Goal: Navigation & Orientation: Find specific page/section

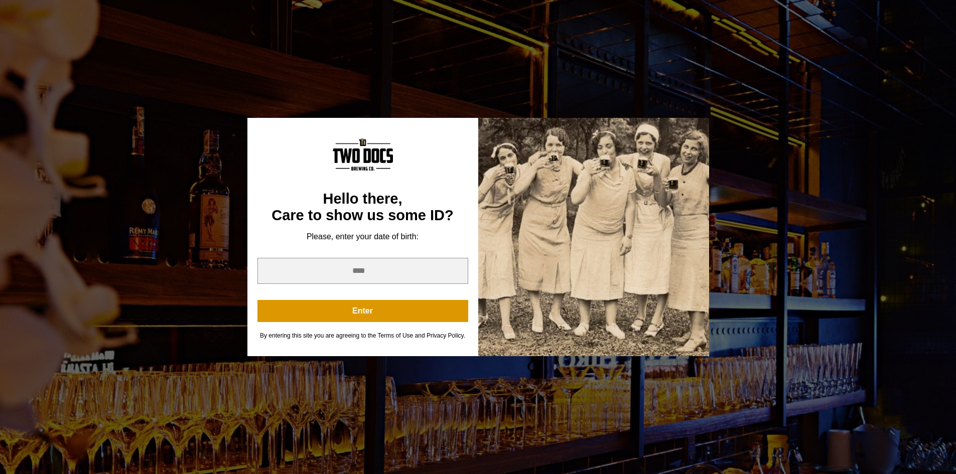
click at [682, 118] on div "You are not old enough to view this content. Try again on your 21st birthday." at bounding box center [478, 128] width 462 height 30
click at [370, 310] on button "Enter" at bounding box center [362, 311] width 211 height 22
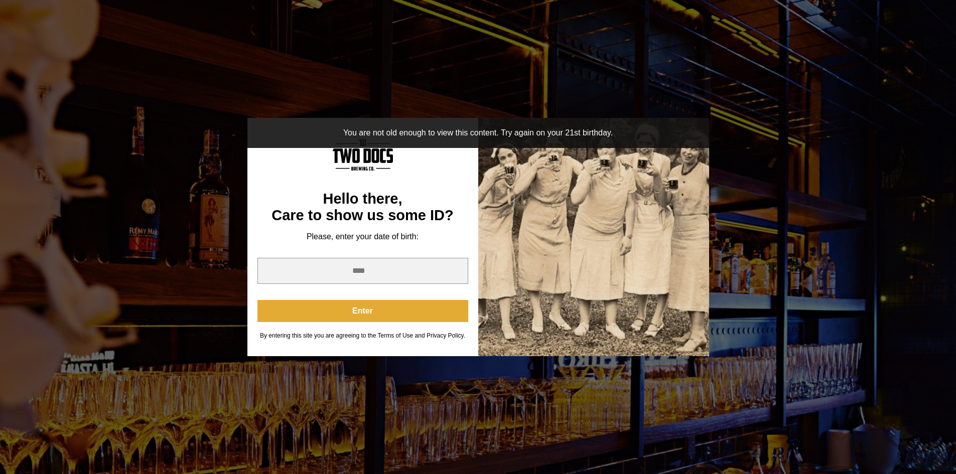
click at [370, 310] on button "Enter" at bounding box center [362, 311] width 211 height 22
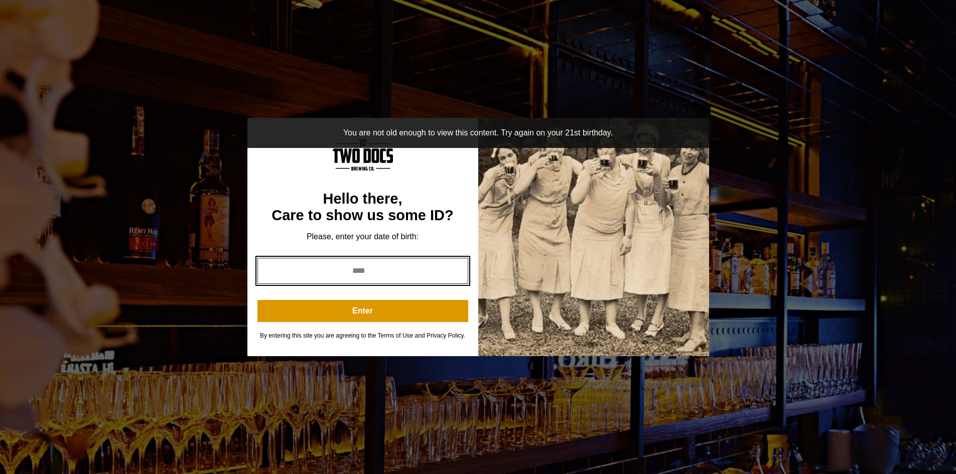
click at [354, 269] on input "year" at bounding box center [362, 271] width 211 height 26
type input "****"
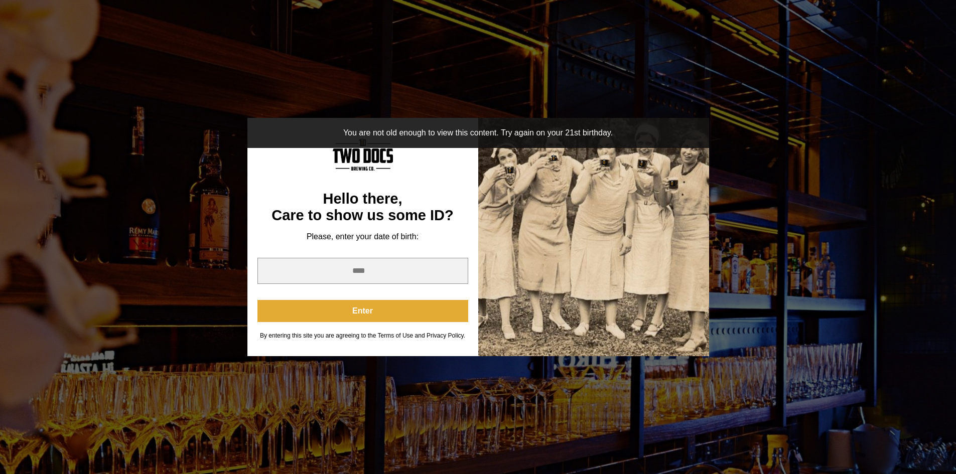
click at [364, 310] on button "Enter" at bounding box center [362, 311] width 211 height 22
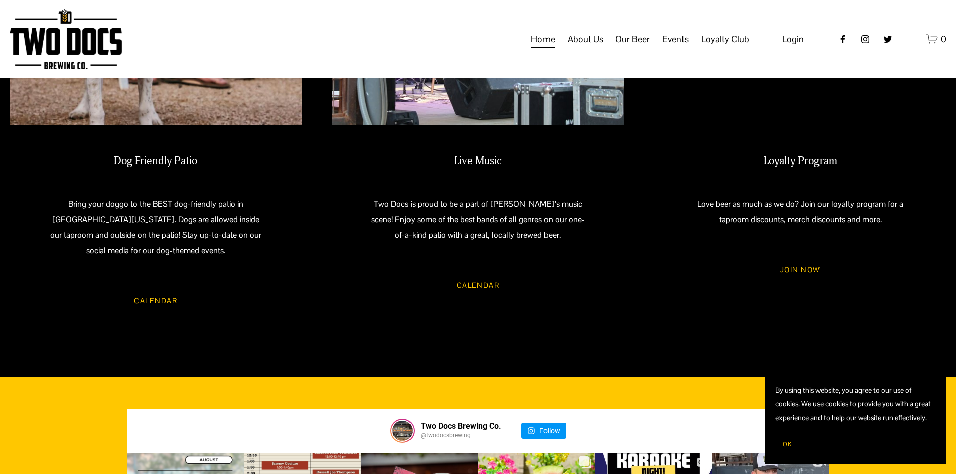
scroll to position [1002, 0]
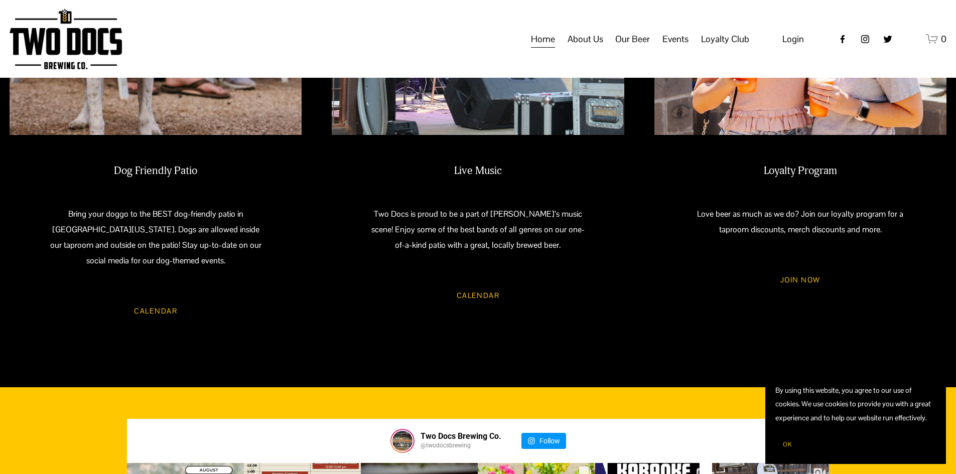
click at [476, 284] on link "Calendar" at bounding box center [478, 295] width 72 height 27
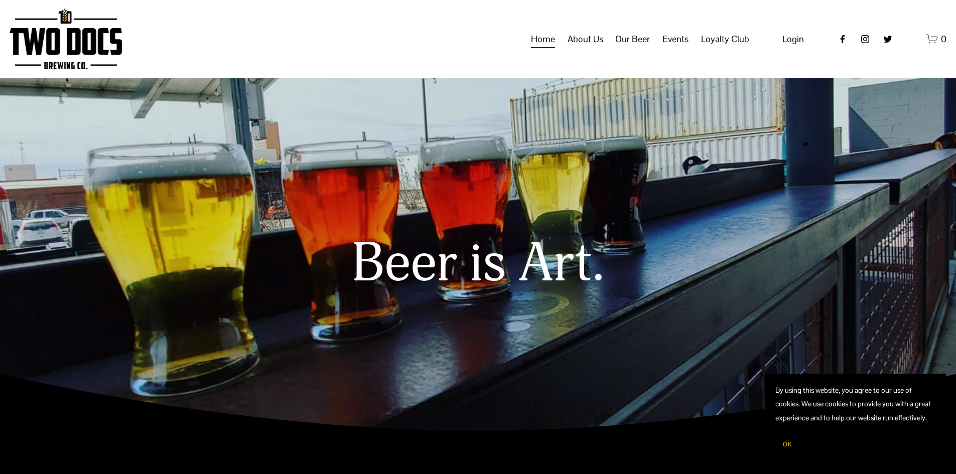
scroll to position [0, 0]
click at [639, 48] on span "Our Beer" at bounding box center [632, 39] width 35 height 17
click at [0, 0] on span "Taproom Menu" at bounding box center [0, 0] width 0 height 0
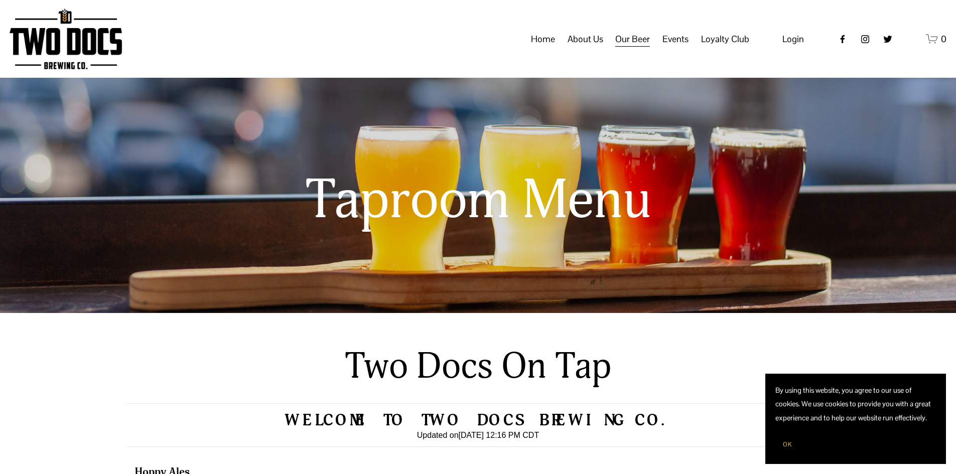
click at [0, 0] on span "Our Mission" at bounding box center [0, 0] width 0 height 0
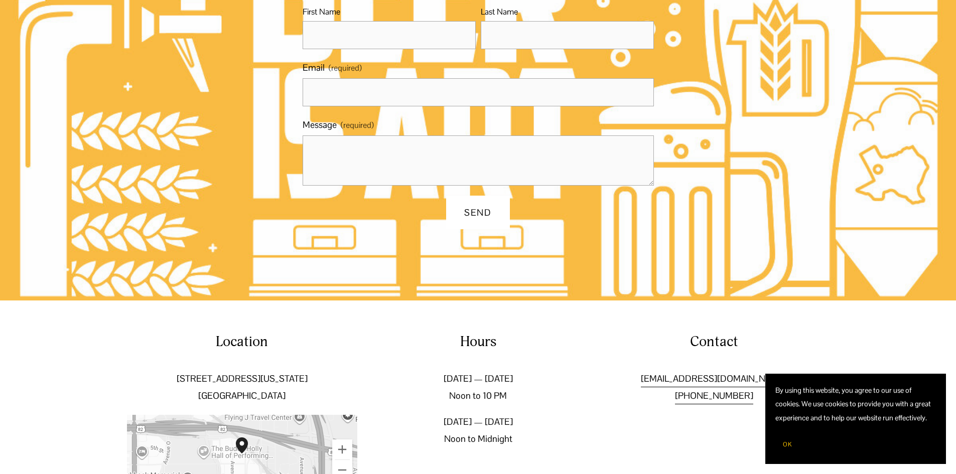
scroll to position [752, 0]
